Goal: Find specific page/section: Find specific page/section

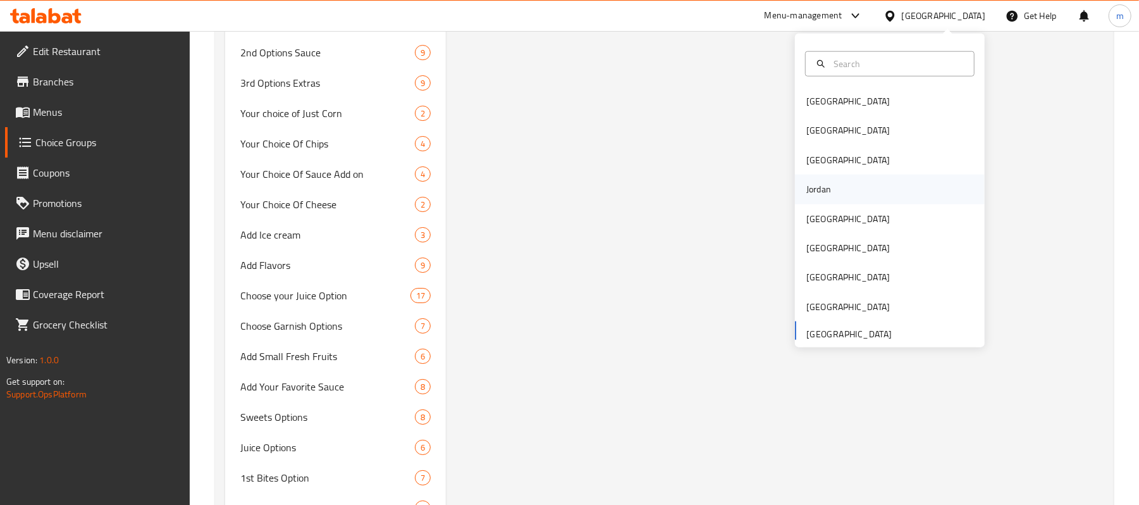
scroll to position [3203, 0]
click at [828, 221] on div "[GEOGRAPHIC_DATA]" at bounding box center [848, 218] width 104 height 29
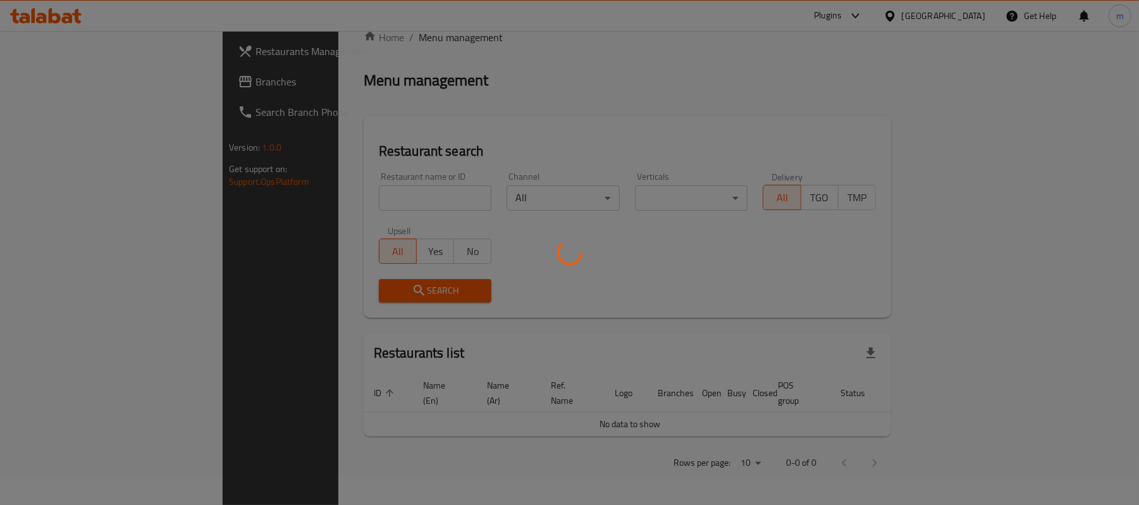
scroll to position [13, 0]
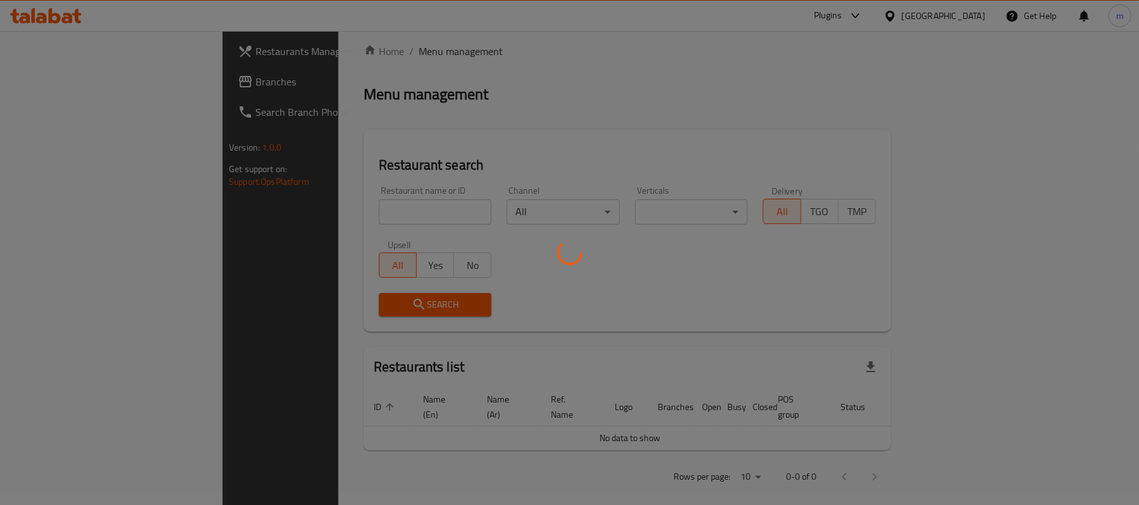
click at [64, 82] on div at bounding box center [569, 252] width 1139 height 505
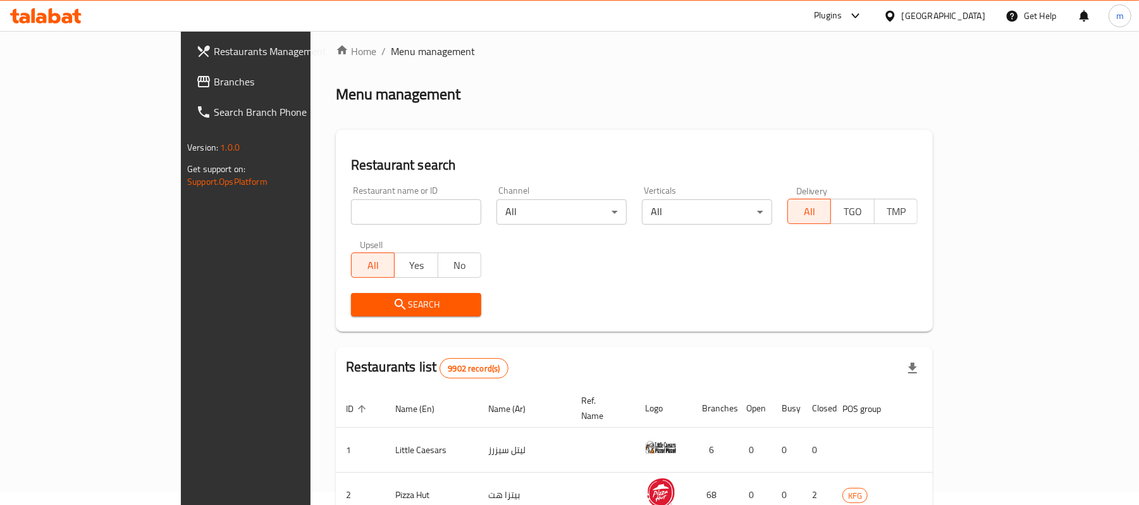
scroll to position [439, 0]
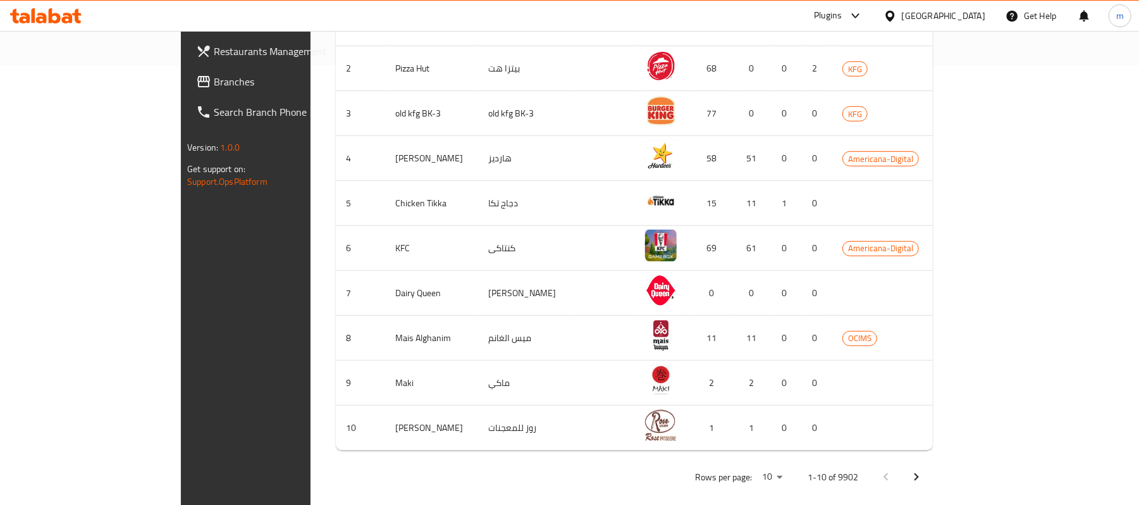
click at [181, 82] on div "Restaurants Management Branches Search Branch Phone Version: 1.0.0 Get support …" at bounding box center [569, 55] width 777 height 926
click at [214, 82] on span "Branches" at bounding box center [287, 81] width 147 height 15
